Goal: Check status: Check status

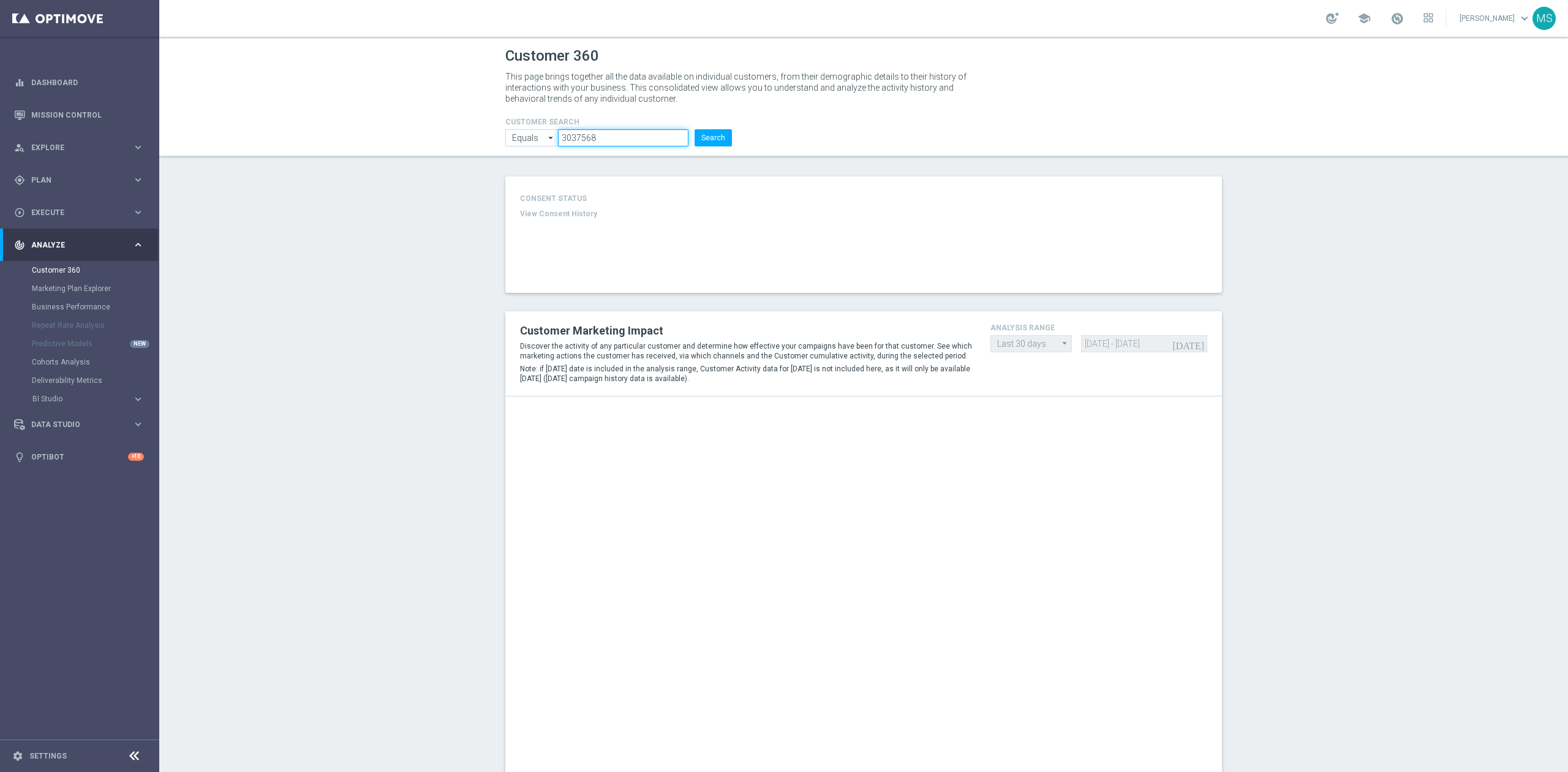
click at [604, 142] on input "3037568" at bounding box center [623, 137] width 131 height 17
paste input "1192754"
click at [699, 129] on button "Search" at bounding box center [713, 137] width 37 height 17
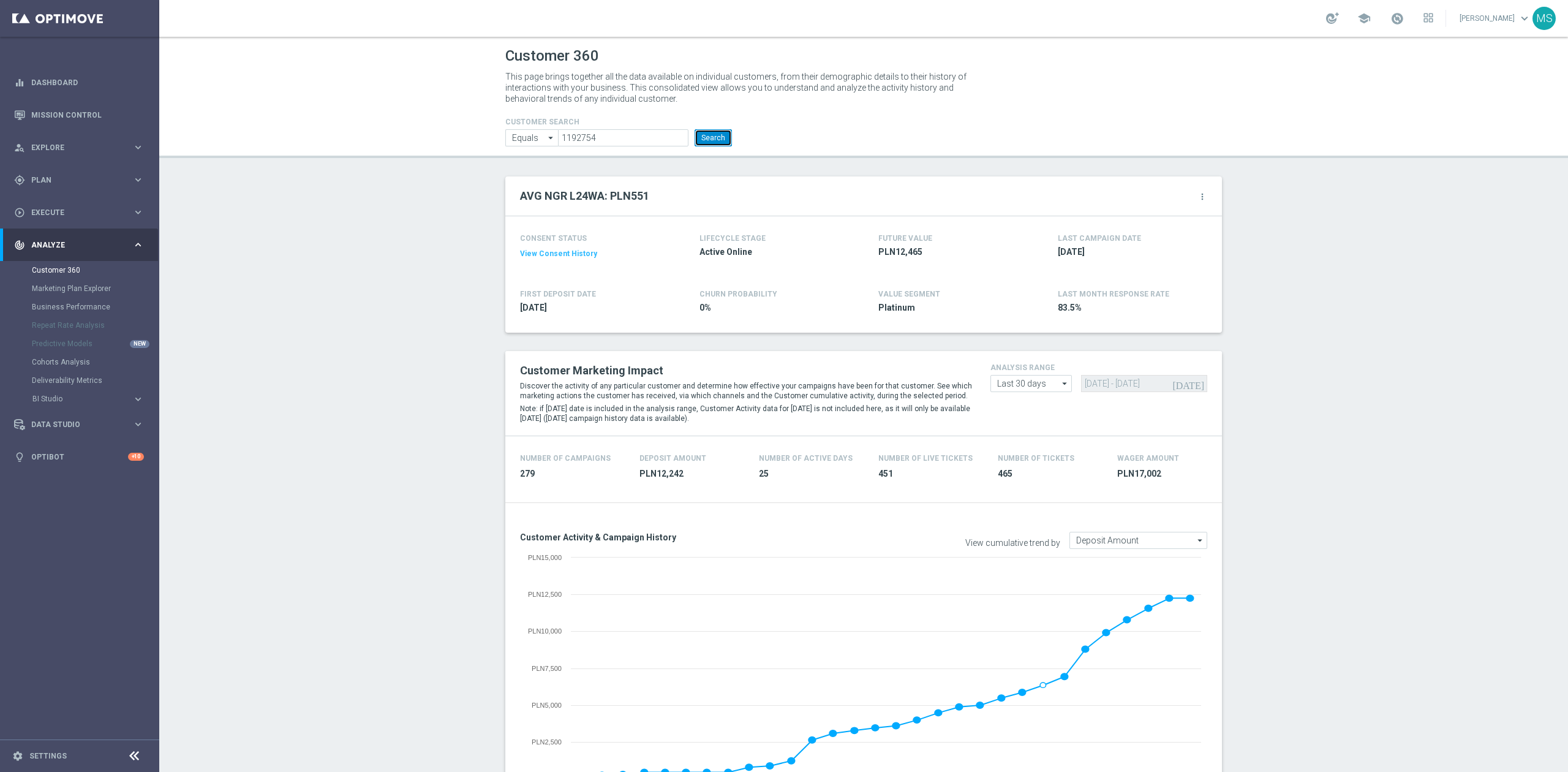
click at [695, 135] on button "Search" at bounding box center [713, 137] width 37 height 17
click at [702, 132] on button "Search" at bounding box center [713, 137] width 37 height 17
click at [655, 135] on input "1192754" at bounding box center [623, 137] width 131 height 17
paste input "802292"
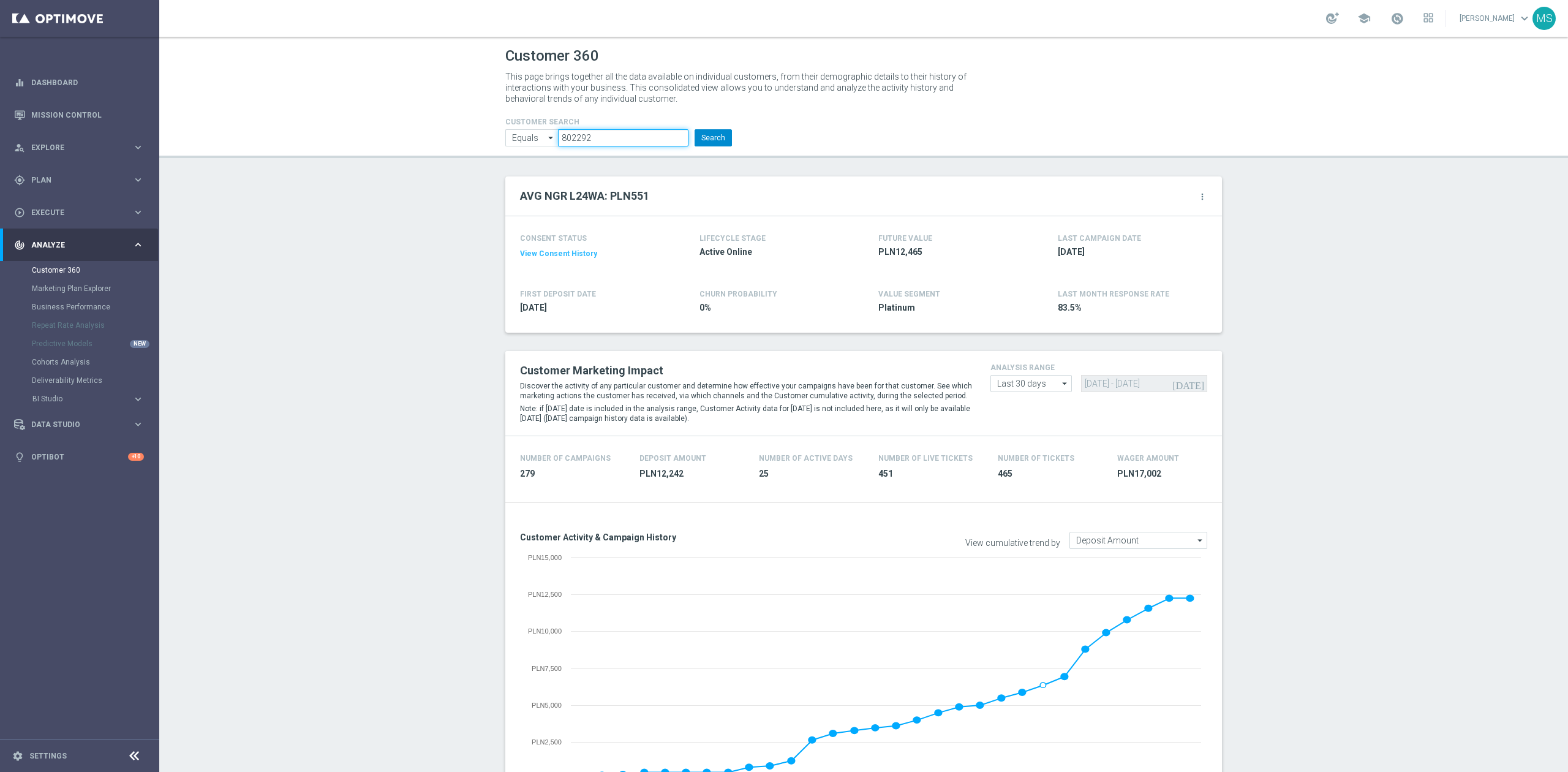
type input "802292"
click at [716, 138] on button "Search" at bounding box center [713, 137] width 37 height 17
